Goal: Task Accomplishment & Management: Use online tool/utility

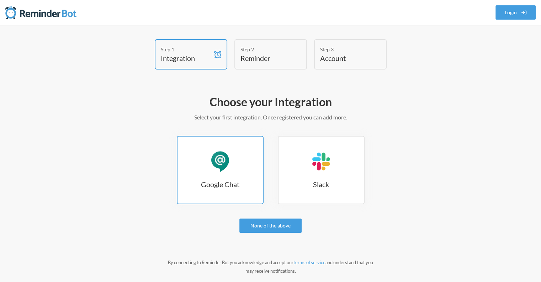
click at [221, 179] on h3 "Google Chat" at bounding box center [220, 184] width 85 height 10
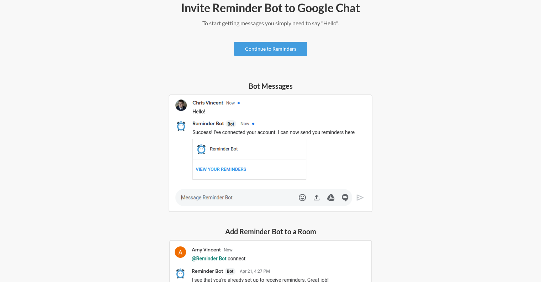
scroll to position [78, 0]
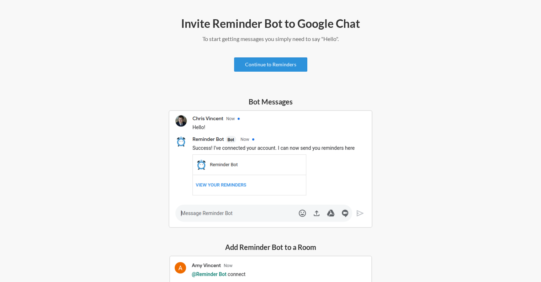
click at [264, 64] on link "Continue to Reminders" at bounding box center [270, 64] width 73 height 14
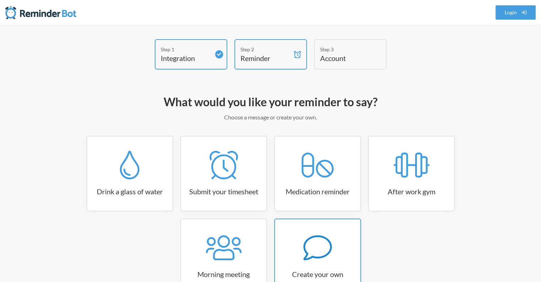
click at [316, 249] on icon at bounding box center [318, 247] width 28 height 28
select select "08:30:00"
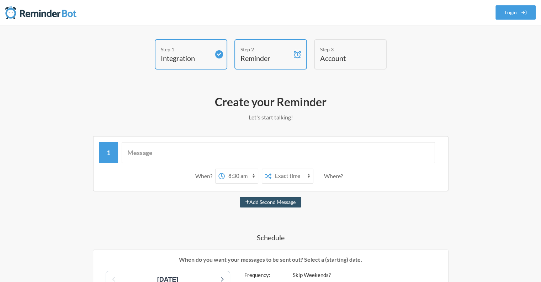
click at [195, 234] on h4 "Schedule" at bounding box center [270, 237] width 413 height 10
